Goal: Find specific page/section: Find specific page/section

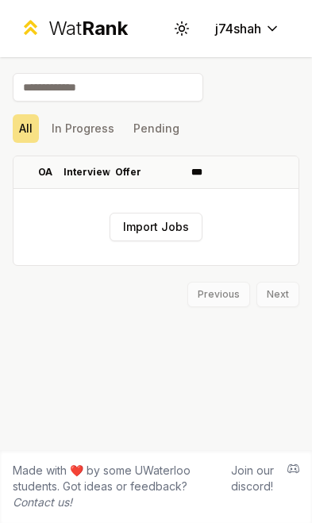
click at [37, 182] on th "OA" at bounding box center [45, 172] width 38 height 32
click at [66, 120] on button "In Progress" at bounding box center [82, 128] width 75 height 29
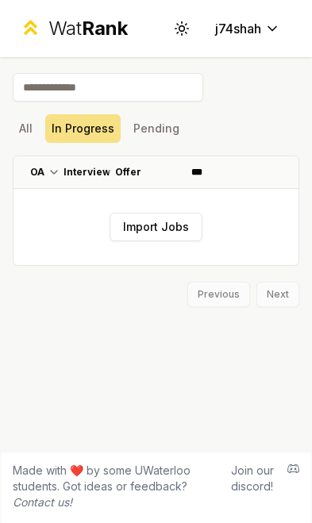
click at [133, 125] on button "Pending" at bounding box center [156, 128] width 59 height 29
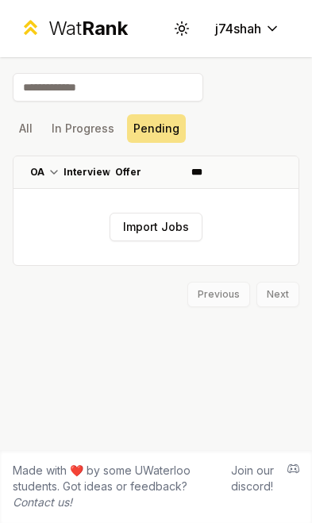
click at [22, 125] on button "All" at bounding box center [26, 128] width 26 height 29
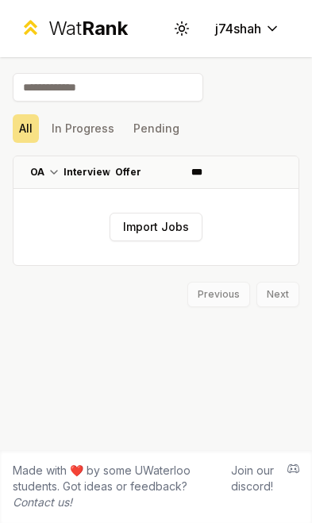
click at [58, 87] on input at bounding box center [108, 87] width 190 height 29
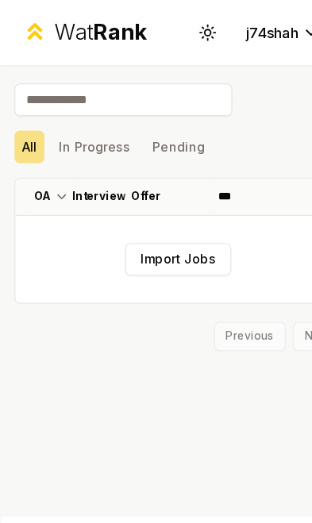
click at [71, 37] on div "Wat Rank" at bounding box center [87, 28] width 79 height 25
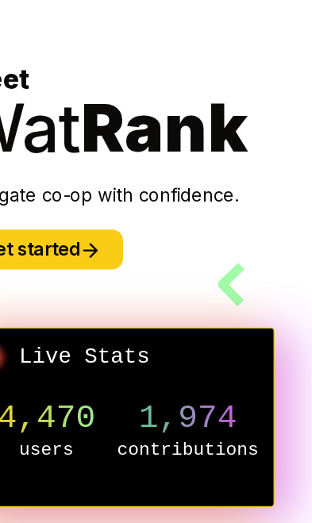
scroll to position [12, 0]
